Goal: Task Accomplishment & Management: Use online tool/utility

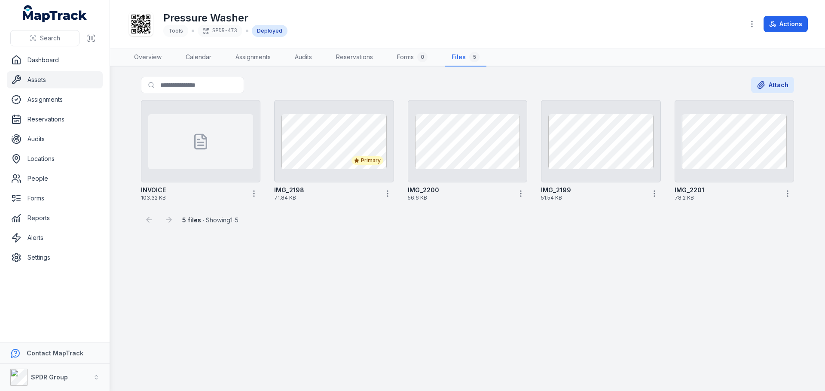
click at [46, 82] on link "Assets" at bounding box center [55, 79] width 96 height 17
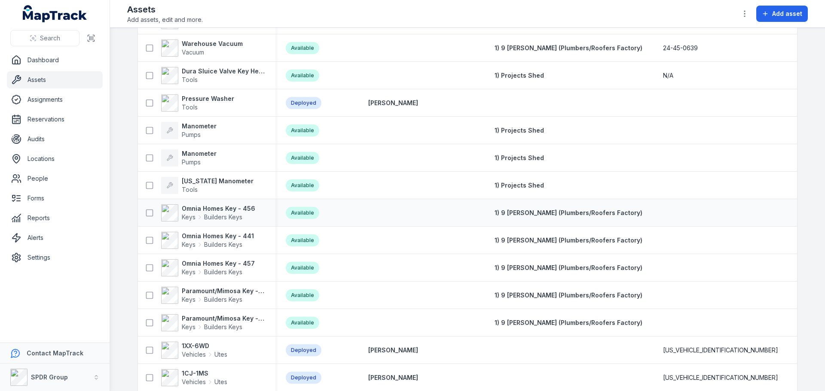
scroll to position [86, 0]
click at [202, 126] on strong "Manometer" at bounding box center [199, 126] width 35 height 9
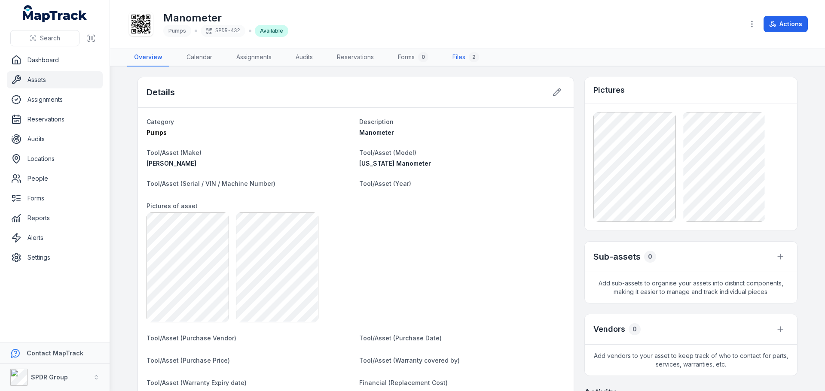
click at [462, 59] on link "Files 2" at bounding box center [465, 58] width 40 height 18
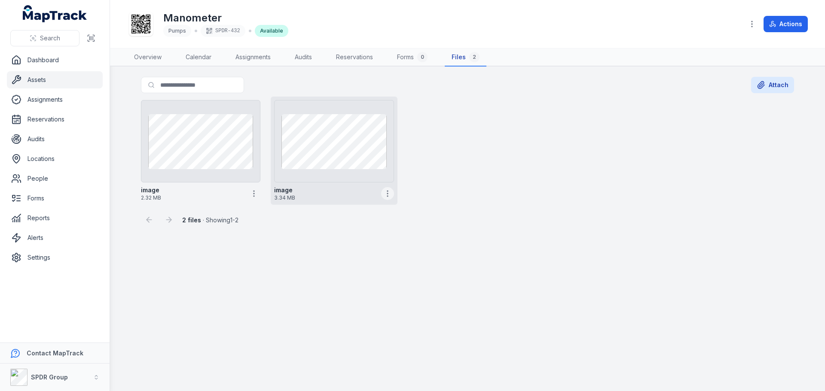
click at [389, 194] on icon "button" at bounding box center [387, 193] width 9 height 9
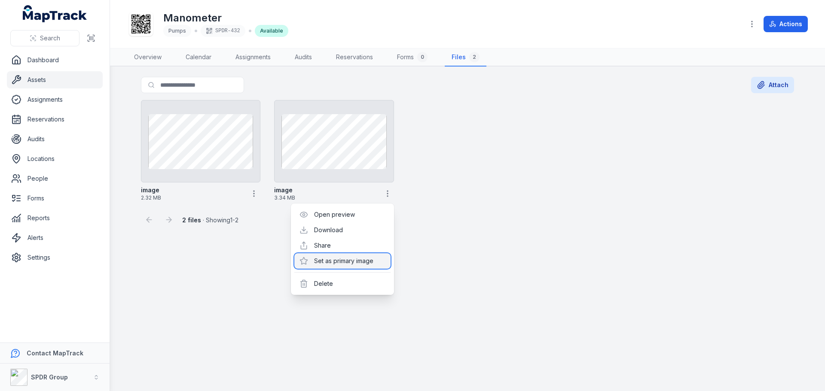
click at [335, 263] on div "Set as primary image" at bounding box center [342, 260] width 96 height 15
